Goal: Task Accomplishment & Management: Use online tool/utility

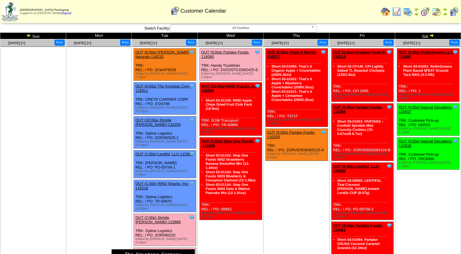
scroll to position [54, 0]
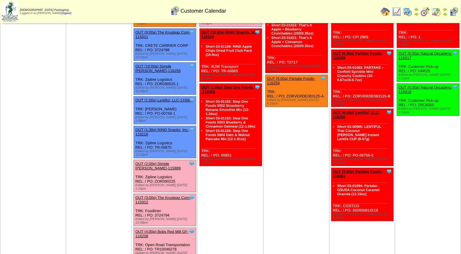
click at [162, 162] on link "OUT (2:00p) Simple [PERSON_NAME]-115889" at bounding box center [157, 166] width 45 height 9
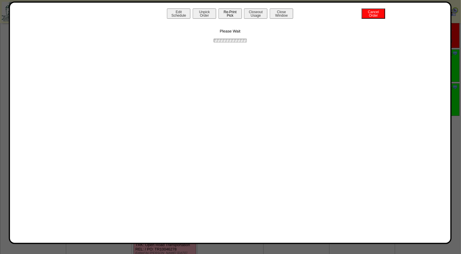
click at [224, 13] on button "Re-Print Pick" at bounding box center [229, 13] width 23 height 10
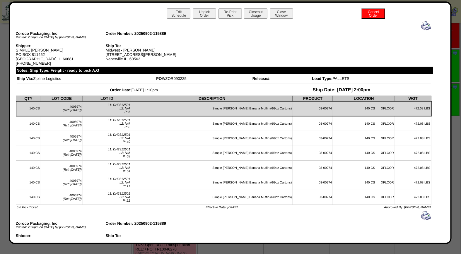
click at [421, 25] on img at bounding box center [425, 25] width 9 height 9
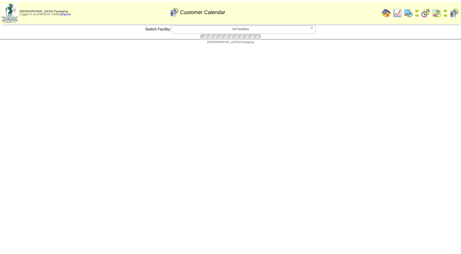
scroll to position [54, 0]
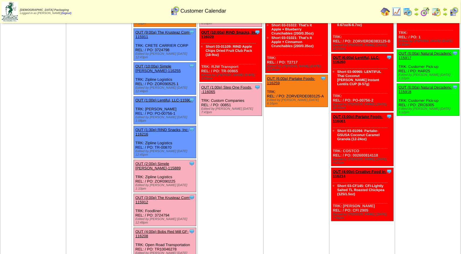
click at [174, 230] on link "OUT (4:00p) Bobs Red Mill GF-116208" at bounding box center [161, 234] width 53 height 9
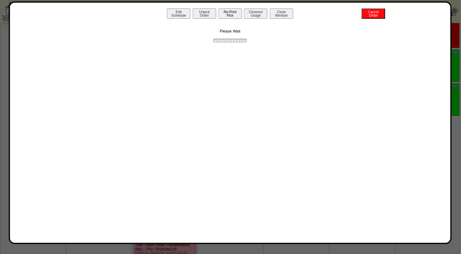
click at [237, 13] on button "Re-Print Pick" at bounding box center [229, 13] width 23 height 10
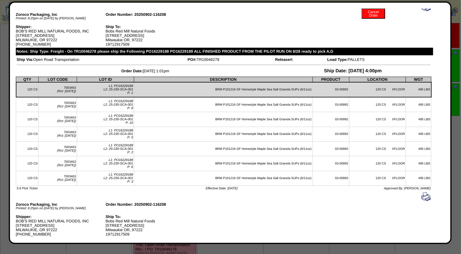
scroll to position [0, 0]
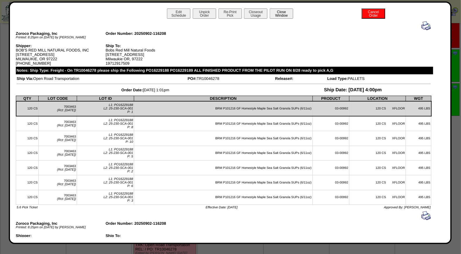
click at [283, 14] on button "Close Window" at bounding box center [281, 13] width 23 height 10
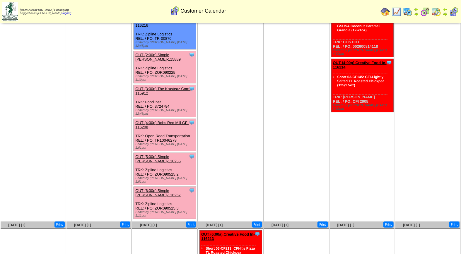
scroll to position [164, 0]
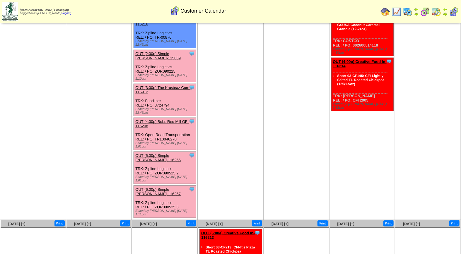
click at [156, 187] on link "OUT (6:00p) Simple [PERSON_NAME]-116257" at bounding box center [157, 191] width 45 height 9
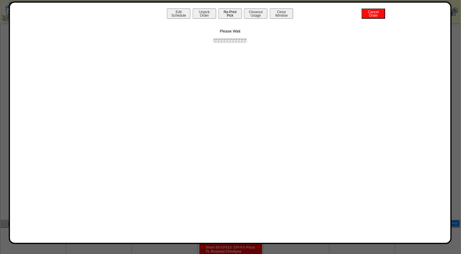
click at [232, 13] on button "Re-Print Pick" at bounding box center [229, 13] width 23 height 10
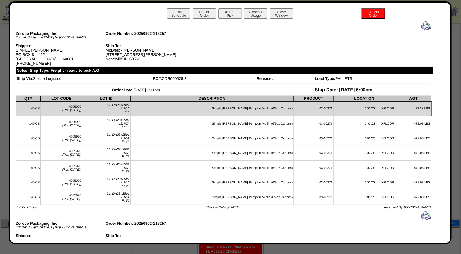
click at [421, 23] on img at bounding box center [425, 25] width 9 height 9
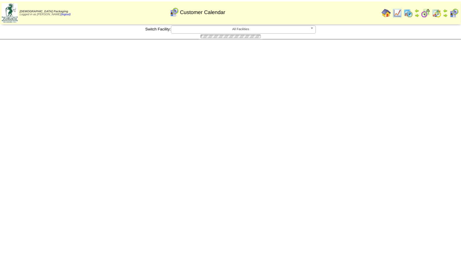
scroll to position [164, 0]
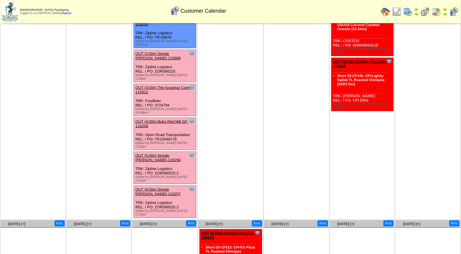
click at [155, 119] on link "OUT (4:00p) Bobs Red Mill GF-116208" at bounding box center [161, 123] width 53 height 9
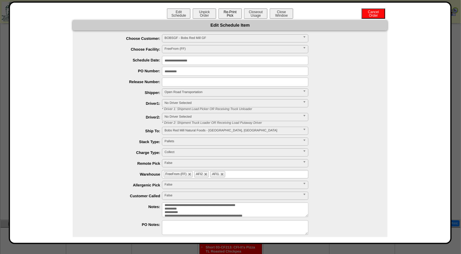
click at [231, 11] on button "Re-Print Pick" at bounding box center [229, 13] width 23 height 10
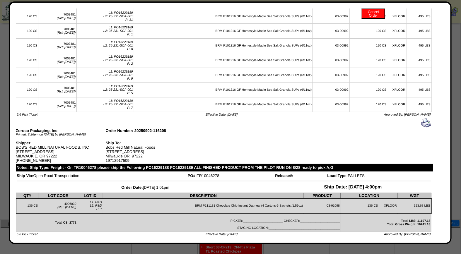
scroll to position [0, 0]
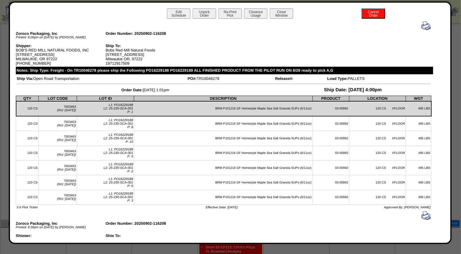
click at [416, 24] on div at bounding box center [224, 25] width 414 height 9
click at [421, 26] on img at bounding box center [425, 25] width 9 height 9
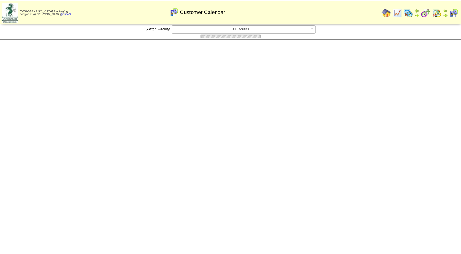
scroll to position [164, 0]
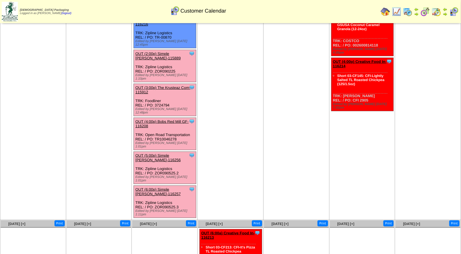
click at [170, 86] on link "OUT (3:00p) The Krusteaz Com-115912" at bounding box center [162, 90] width 55 height 9
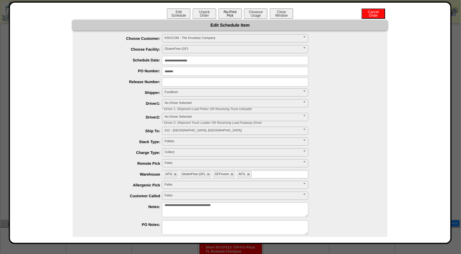
click at [235, 18] on button "Re-Print Pick" at bounding box center [229, 13] width 23 height 10
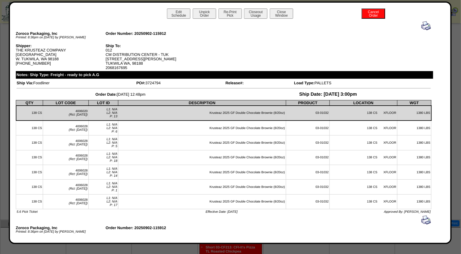
click at [423, 27] on img at bounding box center [425, 25] width 9 height 9
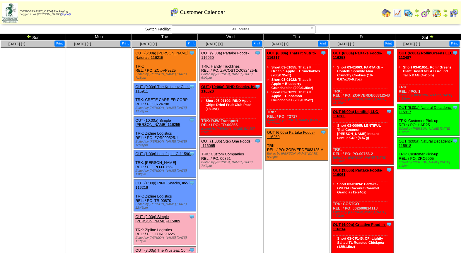
scroll to position [164, 0]
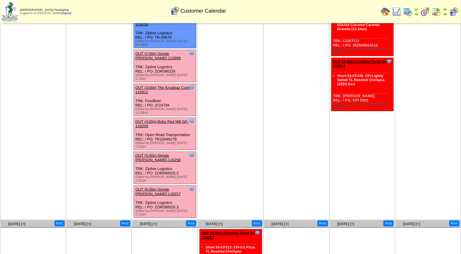
click at [168, 52] on link "OUT (2:00p) Simple Mills-115889" at bounding box center [157, 56] width 45 height 9
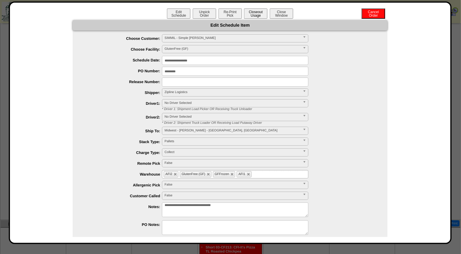
click at [254, 16] on button "Closeout Usage" at bounding box center [255, 13] width 23 height 10
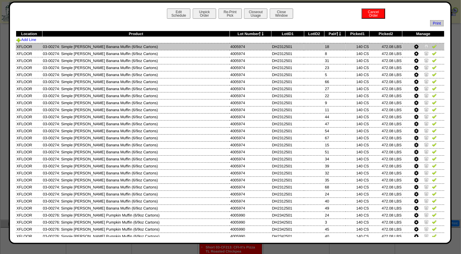
click at [432, 48] on img at bounding box center [434, 46] width 5 height 5
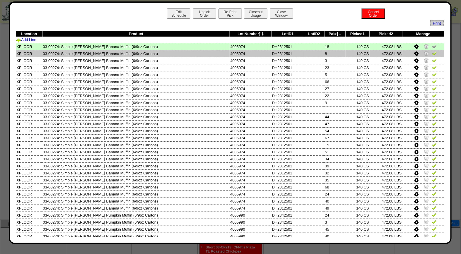
click at [432, 54] on img at bounding box center [434, 53] width 5 height 5
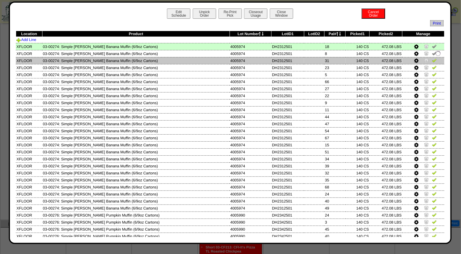
click at [432, 60] on img at bounding box center [434, 60] width 5 height 5
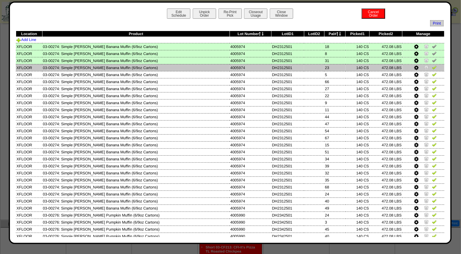
click at [432, 65] on img at bounding box center [434, 67] width 5 height 5
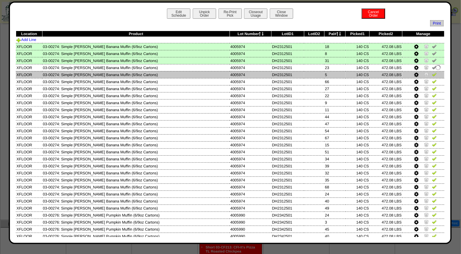
click at [432, 74] on img at bounding box center [434, 74] width 5 height 5
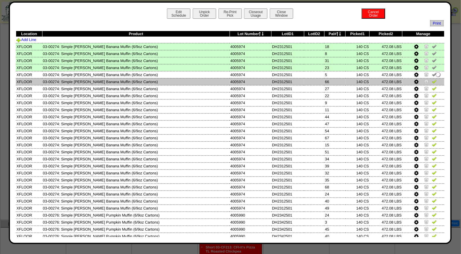
click at [432, 80] on img at bounding box center [434, 81] width 5 height 5
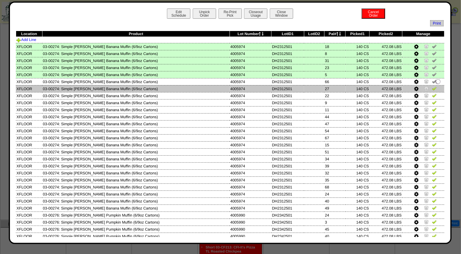
click at [432, 86] on img at bounding box center [434, 88] width 5 height 5
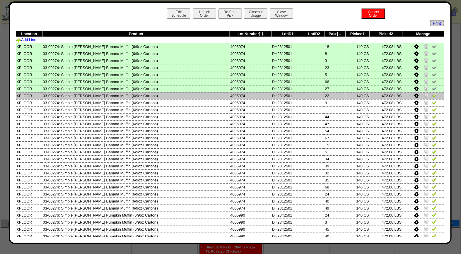
click at [432, 94] on img at bounding box center [434, 95] width 5 height 5
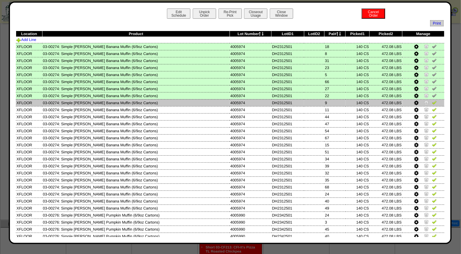
click at [432, 103] on img at bounding box center [434, 102] width 5 height 5
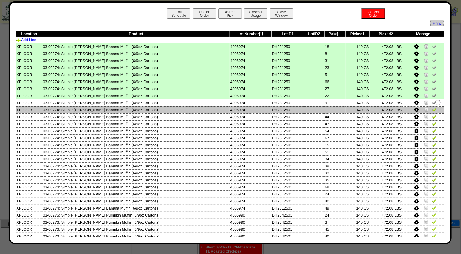
click at [432, 107] on img at bounding box center [434, 109] width 5 height 5
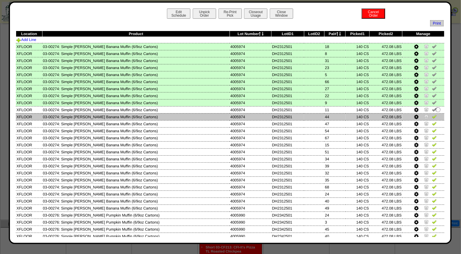
click at [432, 116] on img at bounding box center [434, 116] width 5 height 5
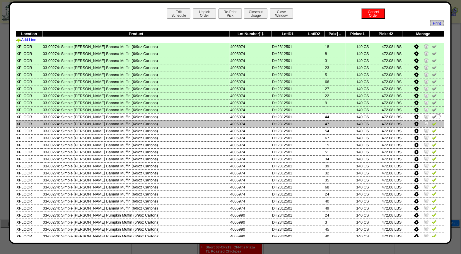
click at [432, 121] on img at bounding box center [434, 123] width 5 height 5
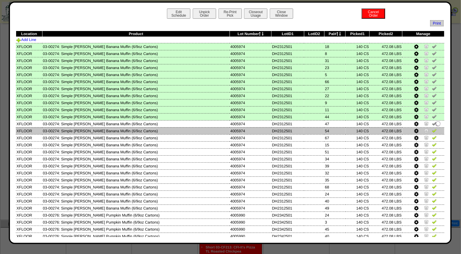
click at [432, 130] on img at bounding box center [434, 130] width 5 height 5
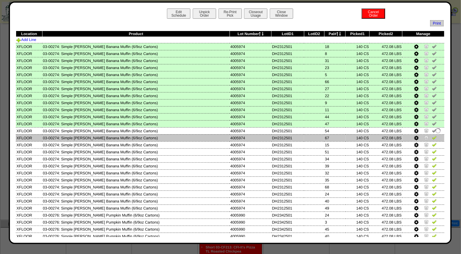
click at [432, 135] on img at bounding box center [434, 137] width 5 height 5
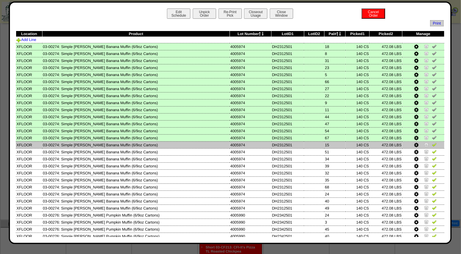
click at [432, 142] on img at bounding box center [434, 144] width 5 height 5
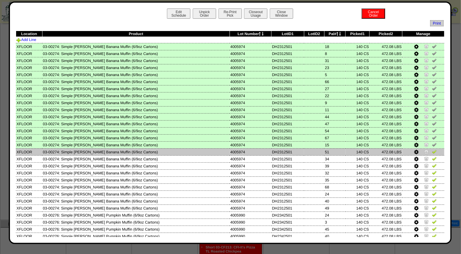
click at [432, 150] on img at bounding box center [434, 151] width 5 height 5
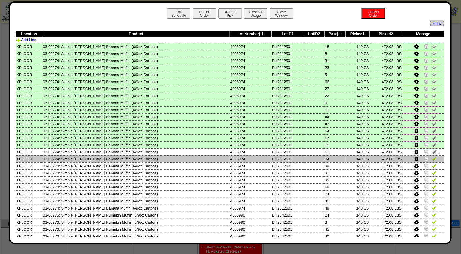
click at [432, 156] on img at bounding box center [434, 158] width 5 height 5
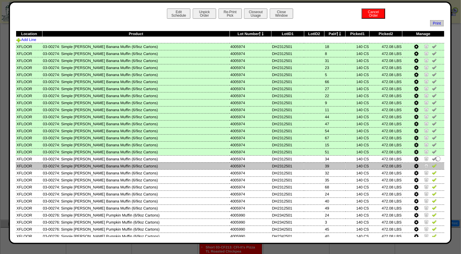
click at [432, 163] on img at bounding box center [434, 165] width 5 height 5
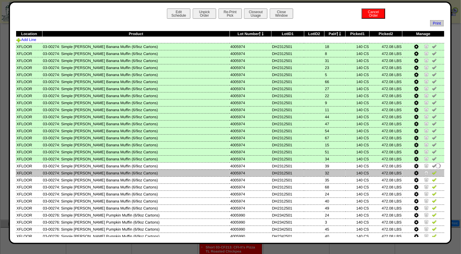
click at [432, 171] on img at bounding box center [434, 172] width 5 height 5
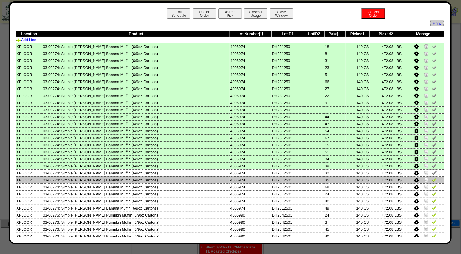
click at [432, 177] on img at bounding box center [434, 179] width 5 height 5
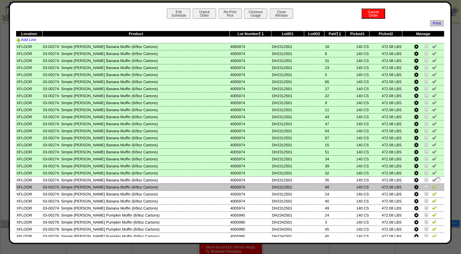
click at [432, 185] on img at bounding box center [434, 187] width 5 height 5
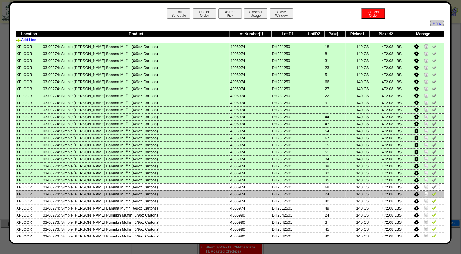
click at [432, 192] on img at bounding box center [434, 194] width 5 height 5
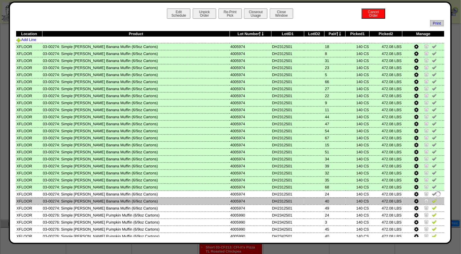
click at [432, 199] on img at bounding box center [434, 201] width 5 height 5
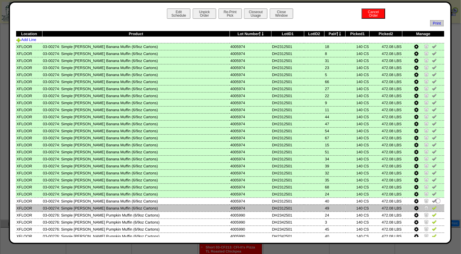
click at [432, 206] on img at bounding box center [434, 208] width 5 height 5
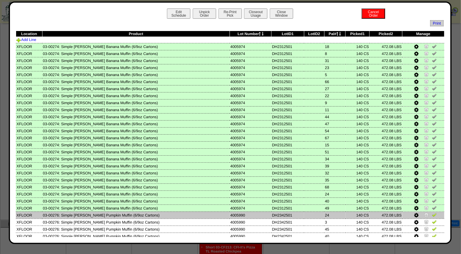
click at [432, 213] on img at bounding box center [434, 215] width 5 height 5
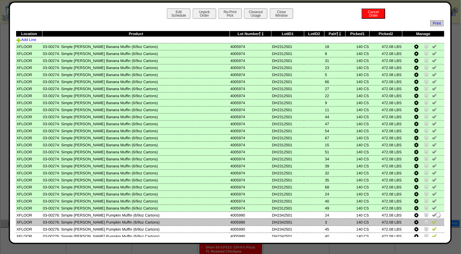
click at [432, 220] on img at bounding box center [434, 222] width 5 height 5
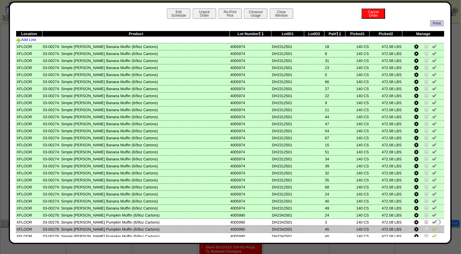
click at [432, 227] on img at bounding box center [434, 229] width 5 height 5
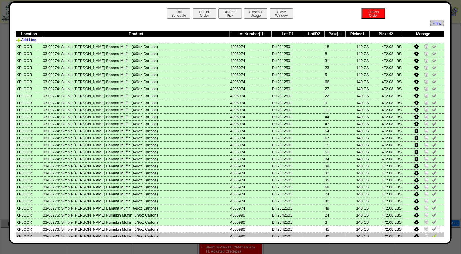
click at [432, 234] on img at bounding box center [434, 236] width 5 height 5
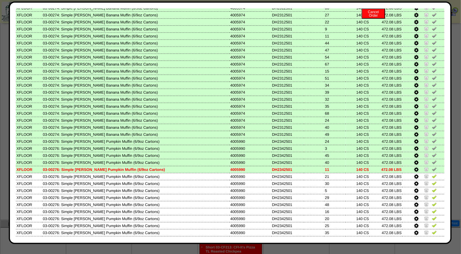
scroll to position [104, 0]
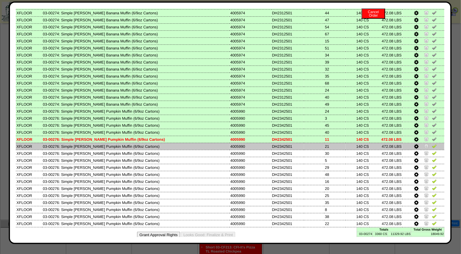
click at [432, 144] on img at bounding box center [434, 146] width 5 height 5
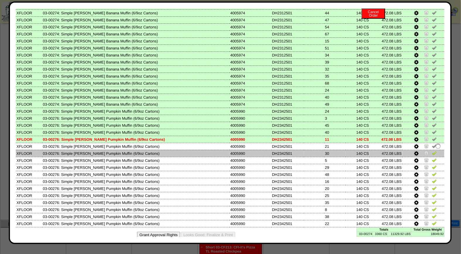
click at [432, 151] on img at bounding box center [434, 153] width 5 height 5
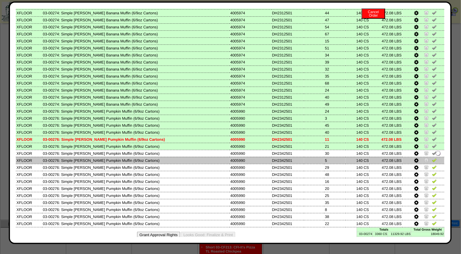
click at [432, 158] on img at bounding box center [434, 160] width 5 height 5
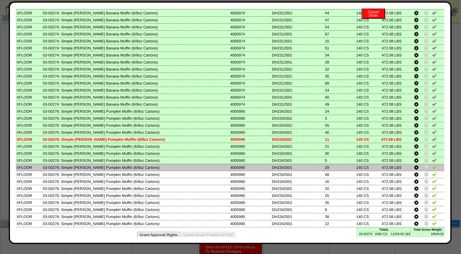
click at [432, 165] on img at bounding box center [434, 167] width 5 height 5
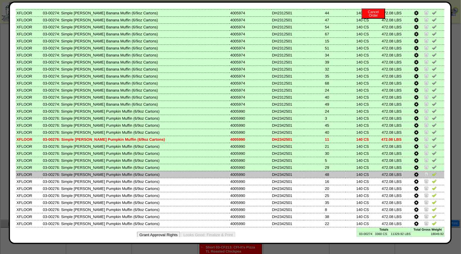
click at [432, 172] on img at bounding box center [434, 174] width 5 height 5
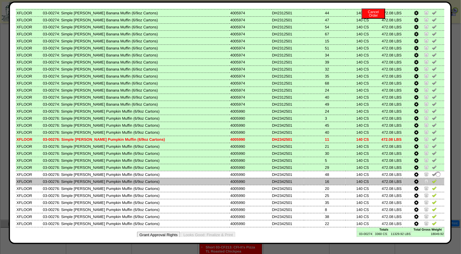
click at [432, 179] on img at bounding box center [434, 181] width 5 height 5
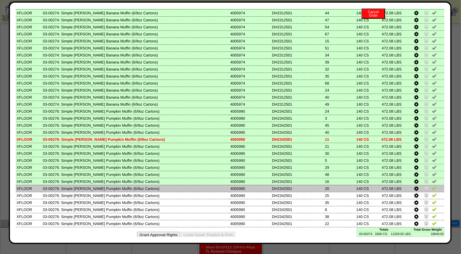
click at [432, 186] on img at bounding box center [434, 188] width 5 height 5
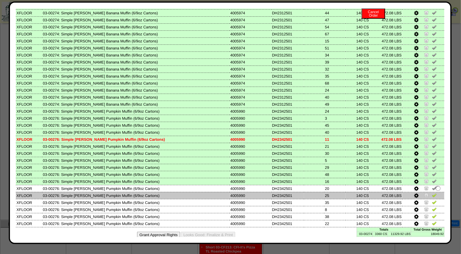
click at [432, 193] on img at bounding box center [434, 195] width 5 height 5
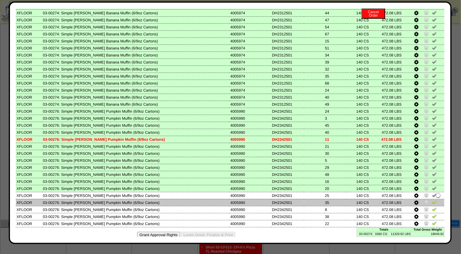
click at [432, 200] on img at bounding box center [434, 202] width 5 height 5
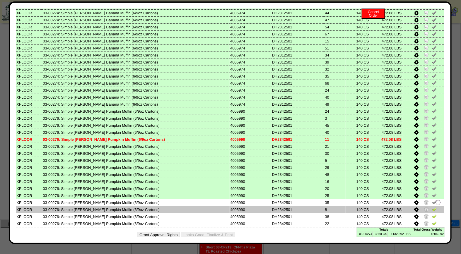
click at [432, 207] on img at bounding box center [434, 209] width 5 height 5
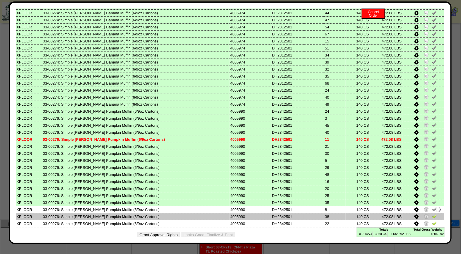
click at [432, 214] on img at bounding box center [434, 216] width 5 height 5
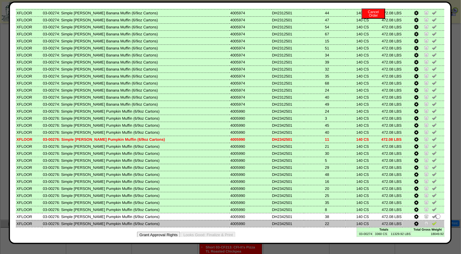
click at [432, 221] on img at bounding box center [434, 223] width 5 height 5
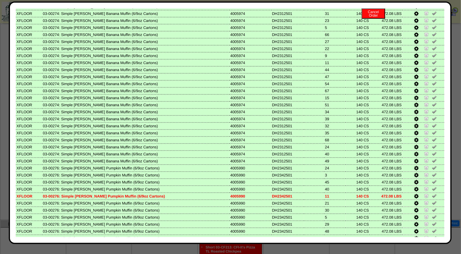
scroll to position [0, 0]
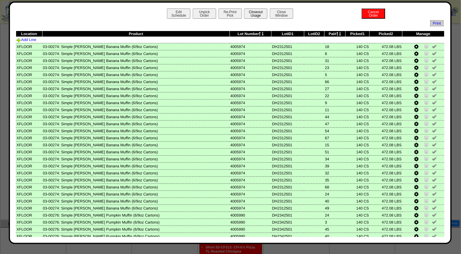
click at [248, 18] on button "Closeout Usage" at bounding box center [255, 13] width 23 height 10
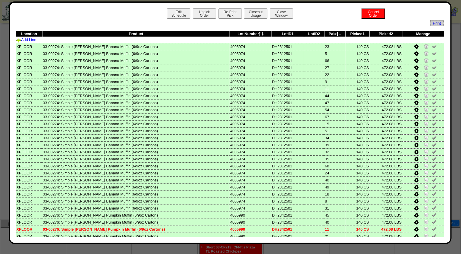
scroll to position [104, 0]
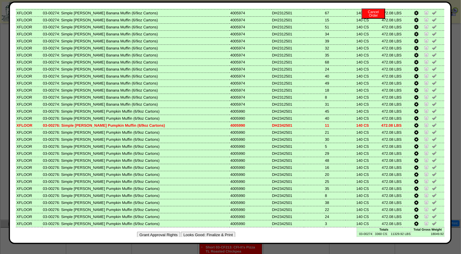
click at [218, 232] on button "Looks Good: Finalize & Print" at bounding box center [208, 235] width 54 height 6
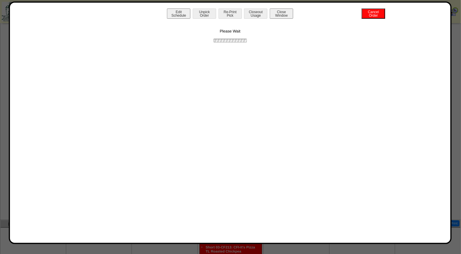
scroll to position [0, 0]
click at [230, 9] on button "Print BOL" at bounding box center [229, 13] width 23 height 10
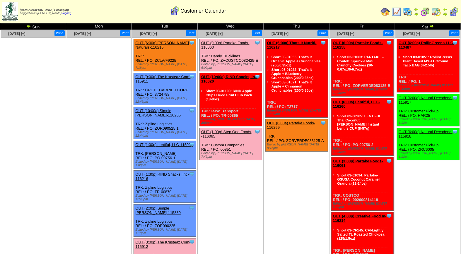
scroll to position [2, 0]
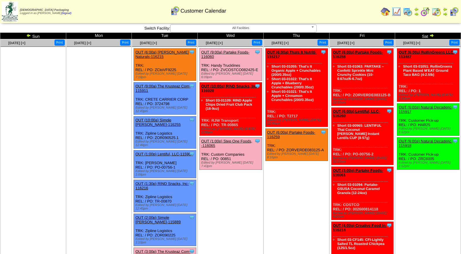
scroll to position [2, 0]
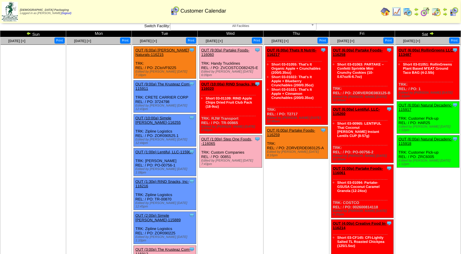
click at [160, 247] on link "OUT (3:00p) The Krusteaz Com-115912" at bounding box center [162, 251] width 55 height 9
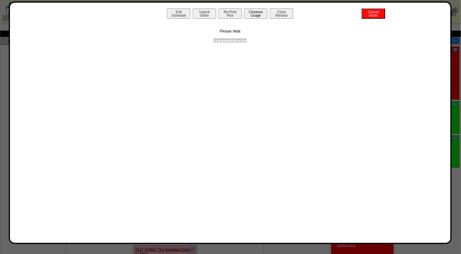
click at [253, 15] on button "Closeout Usage" at bounding box center [255, 13] width 23 height 10
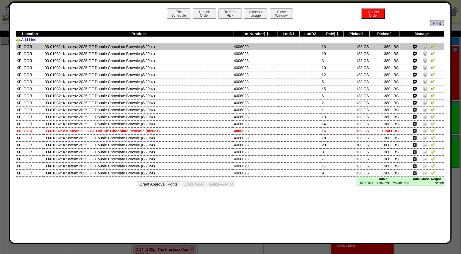
click at [433, 45] on img at bounding box center [433, 46] width 5 height 5
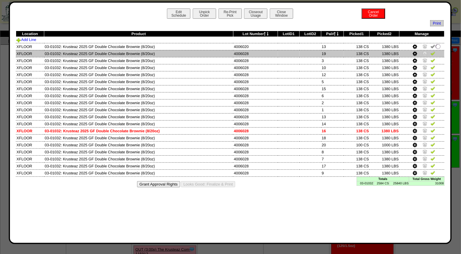
click at [434, 52] on img at bounding box center [433, 53] width 5 height 5
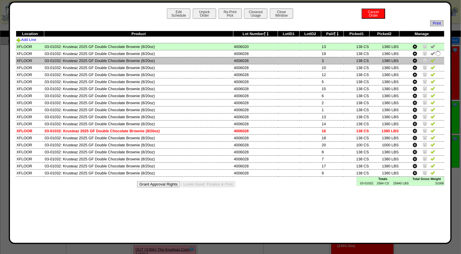
click at [435, 60] on img at bounding box center [433, 60] width 5 height 5
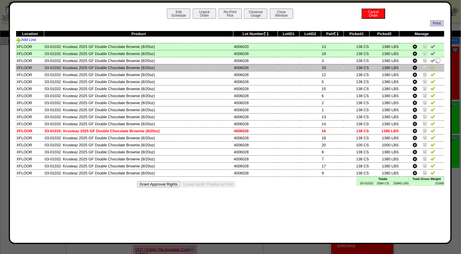
click at [433, 65] on img at bounding box center [433, 67] width 5 height 5
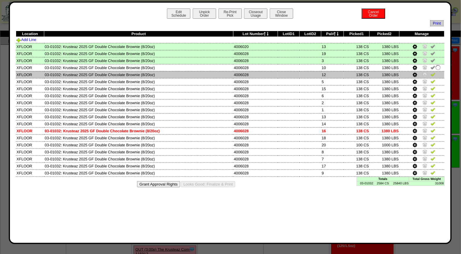
click at [434, 73] on img at bounding box center [433, 74] width 5 height 5
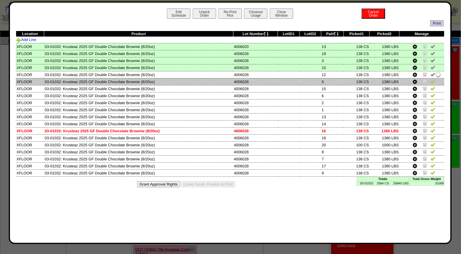
click at [433, 82] on img at bounding box center [433, 81] width 5 height 5
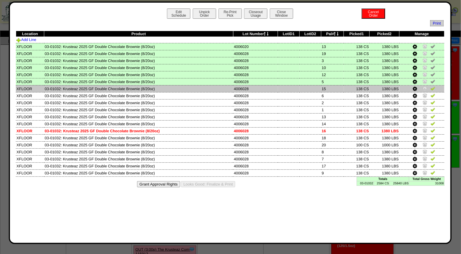
click at [434, 86] on img at bounding box center [433, 88] width 5 height 5
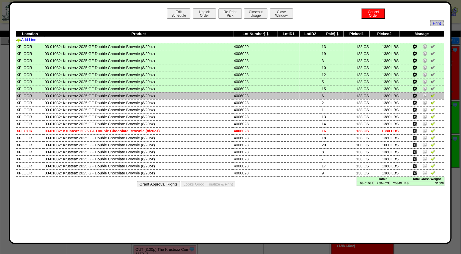
click at [434, 94] on img at bounding box center [433, 95] width 5 height 5
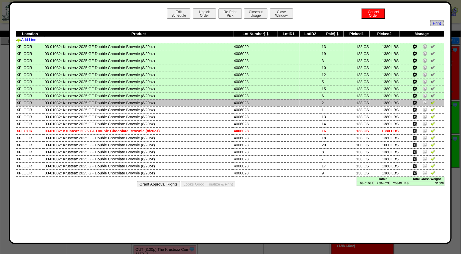
click at [434, 101] on img at bounding box center [433, 102] width 5 height 5
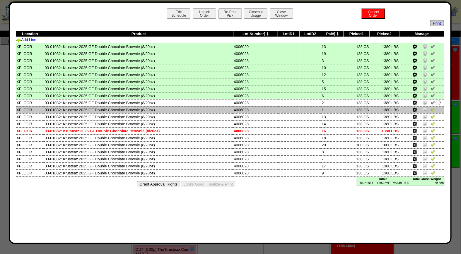
click at [434, 108] on img at bounding box center [433, 109] width 5 height 5
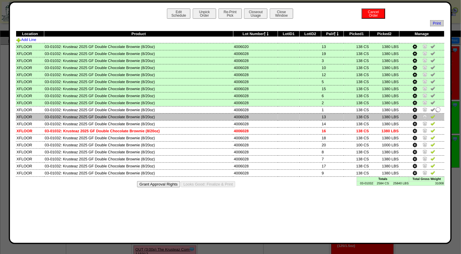
click at [434, 116] on img at bounding box center [433, 116] width 5 height 5
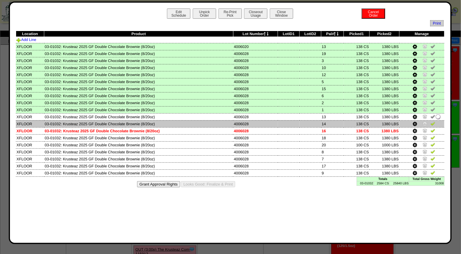
click at [434, 122] on img at bounding box center [433, 123] width 5 height 5
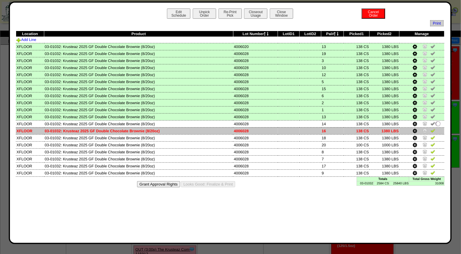
click at [434, 128] on img at bounding box center [433, 130] width 5 height 5
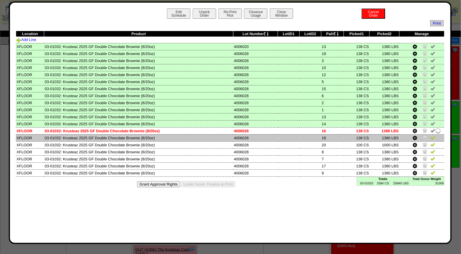
click at [434, 136] on img at bounding box center [433, 137] width 5 height 5
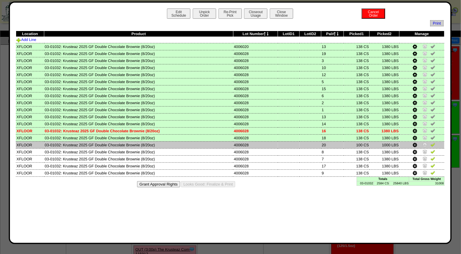
click at [434, 143] on img at bounding box center [433, 144] width 5 height 5
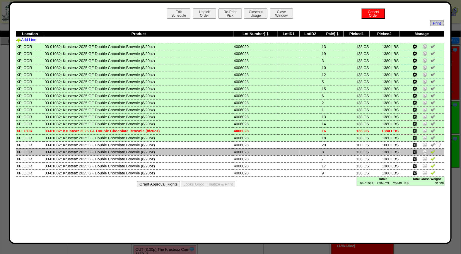
click at [434, 149] on img at bounding box center [433, 151] width 5 height 5
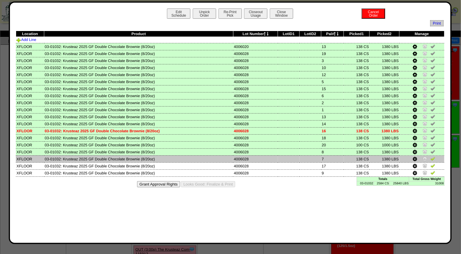
click at [434, 157] on img at bounding box center [433, 158] width 5 height 5
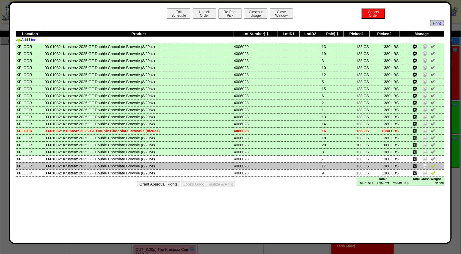
click at [433, 163] on img at bounding box center [433, 165] width 5 height 5
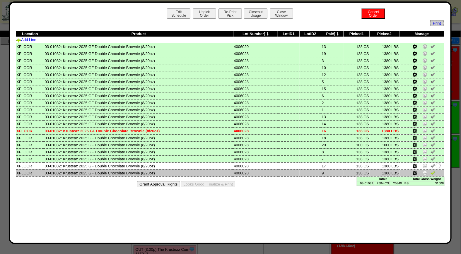
click at [433, 171] on img at bounding box center [433, 172] width 5 height 5
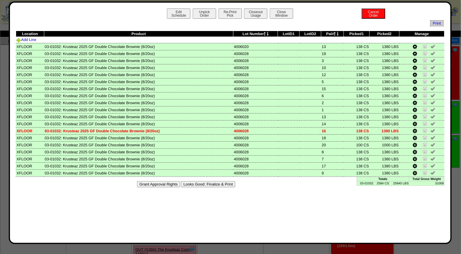
click at [209, 182] on button "Looks Good: Finalize & Print" at bounding box center [208, 184] width 54 height 6
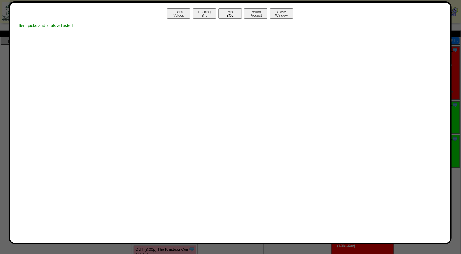
click at [234, 12] on button "Print BOL" at bounding box center [229, 13] width 23 height 10
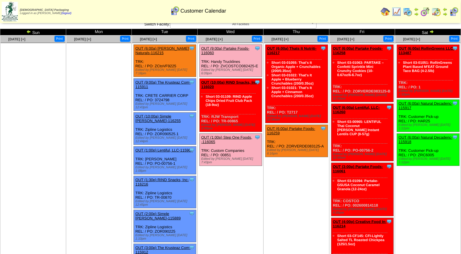
scroll to position [3, 0]
